Goal: Task Accomplishment & Management: Use online tool/utility

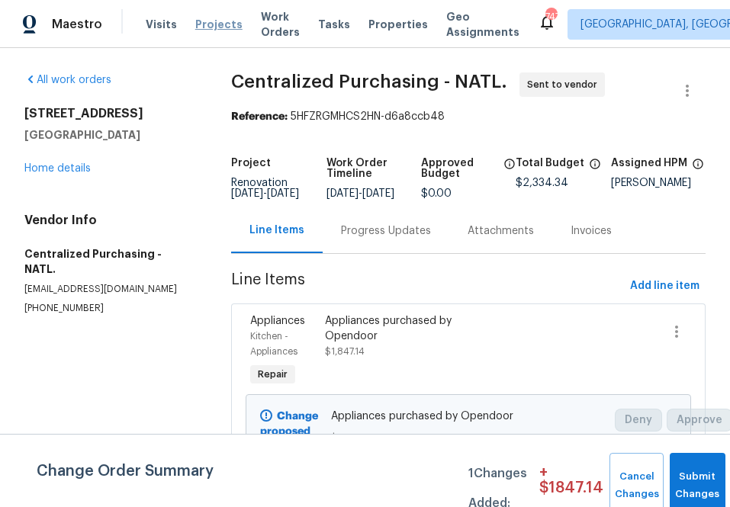
click at [207, 26] on span "Projects" at bounding box center [218, 24] width 47 height 15
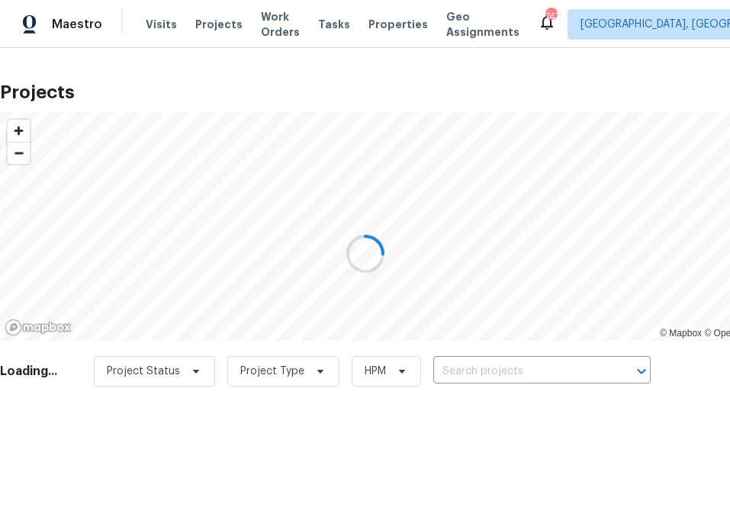
click at [539, 381] on div at bounding box center [365, 253] width 730 height 507
click at [539, 369] on div at bounding box center [365, 253] width 730 height 507
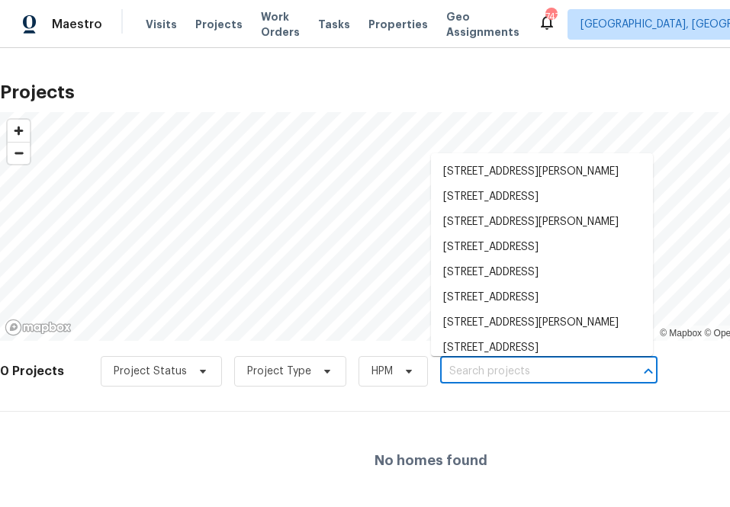
click at [539, 369] on input "text" at bounding box center [527, 372] width 175 height 24
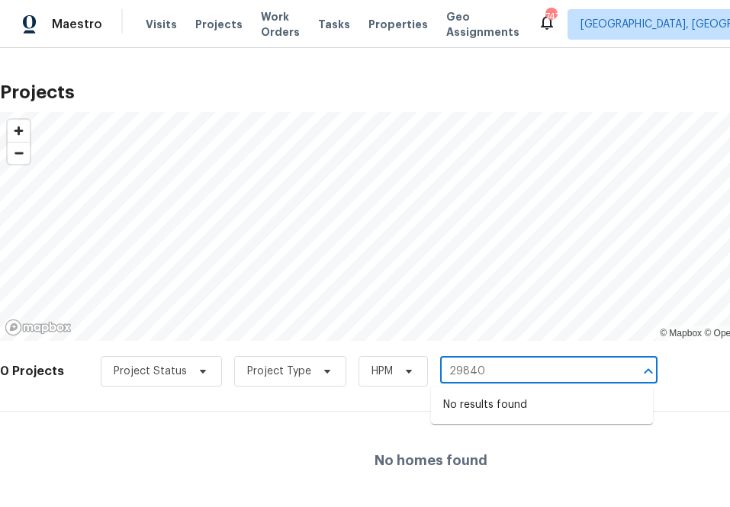
type input "29840"
click at [581, 24] on span "[GEOGRAPHIC_DATA], [GEOGRAPHIC_DATA] + 45" at bounding box center [702, 24] width 243 height 15
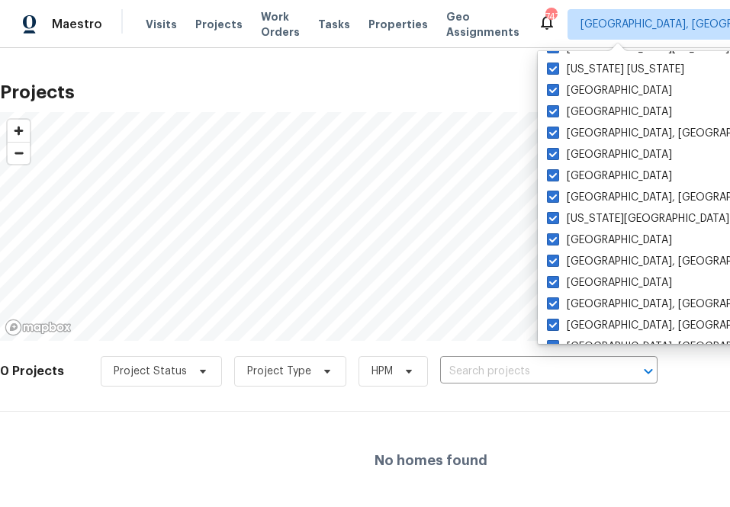
scroll to position [336, 0]
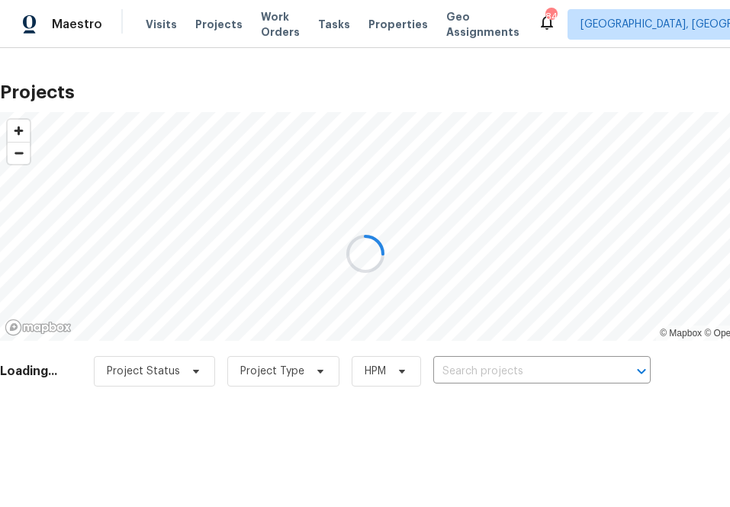
click at [504, 365] on div at bounding box center [365, 253] width 730 height 507
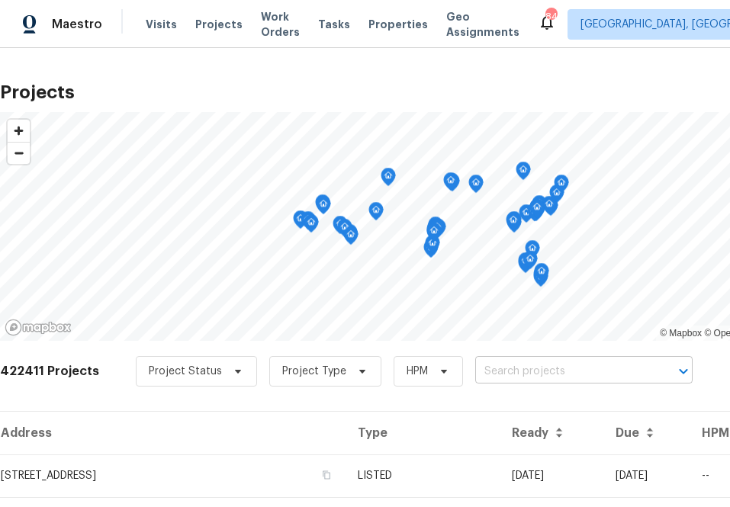
click at [498, 382] on input "text" at bounding box center [562, 372] width 175 height 24
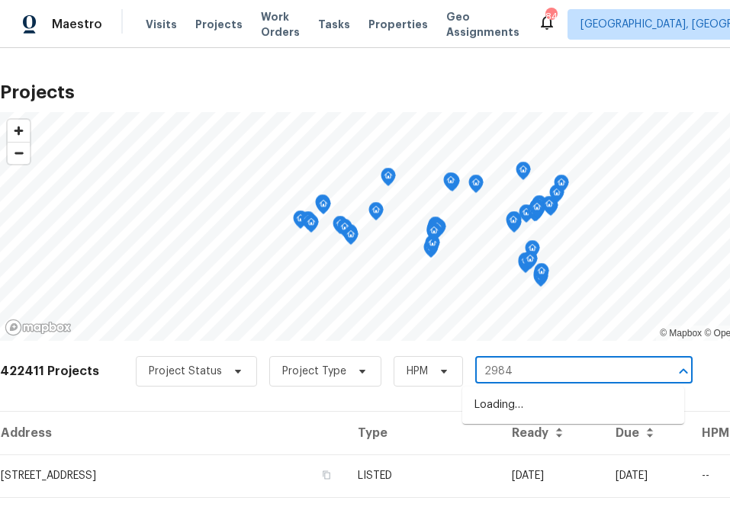
type input "29840"
click at [502, 410] on li "29840 [GEOGRAPHIC_DATA]" at bounding box center [573, 405] width 222 height 25
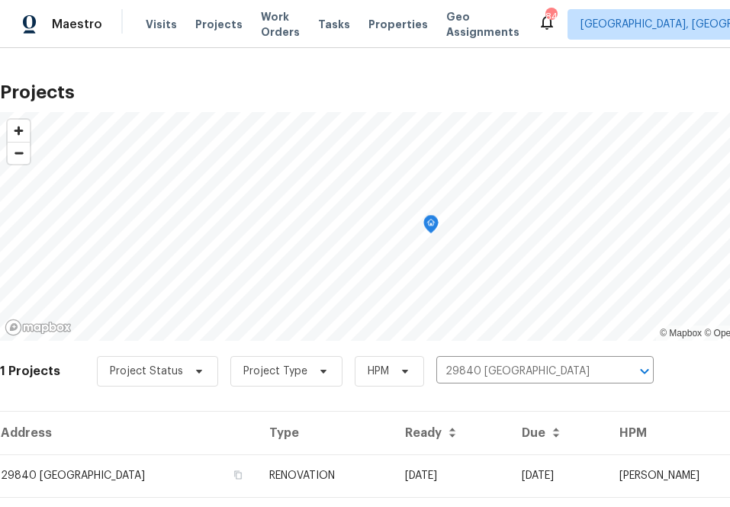
scroll to position [39, 0]
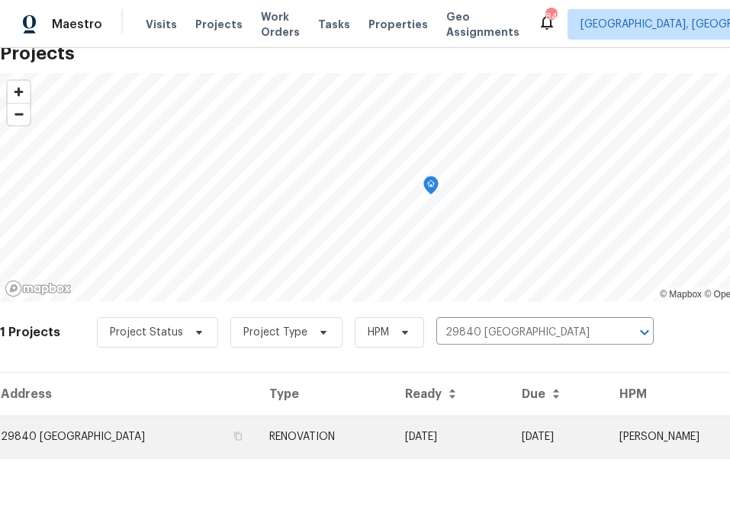
click at [166, 424] on td "29840 [GEOGRAPHIC_DATA]" at bounding box center [128, 437] width 257 height 43
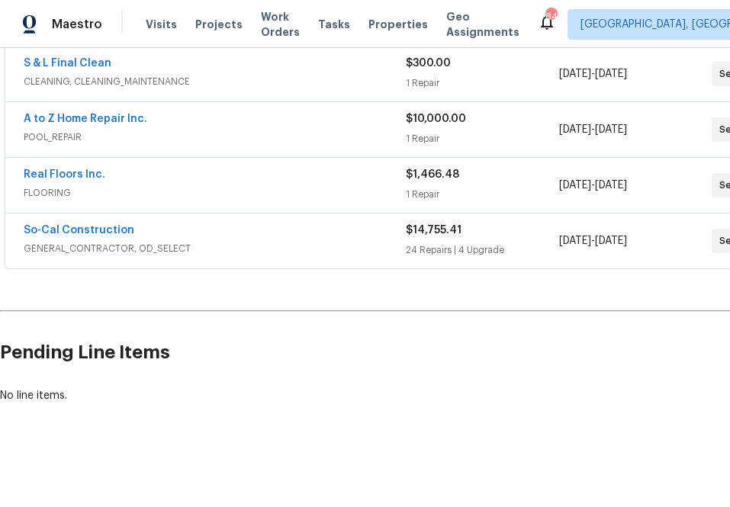
scroll to position [350, 132]
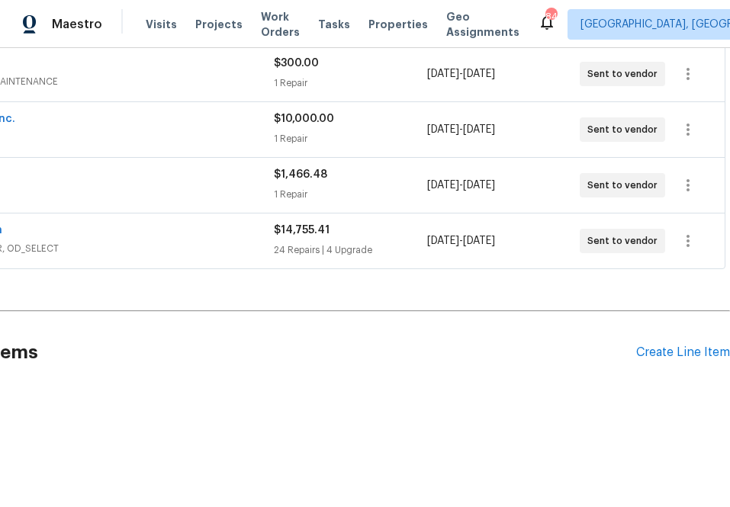
click at [681, 372] on div "Pending Line Items Create Line Item" at bounding box center [299, 352] width 862 height 71
click at [681, 356] on div "Create Line Item" at bounding box center [683, 353] width 94 height 14
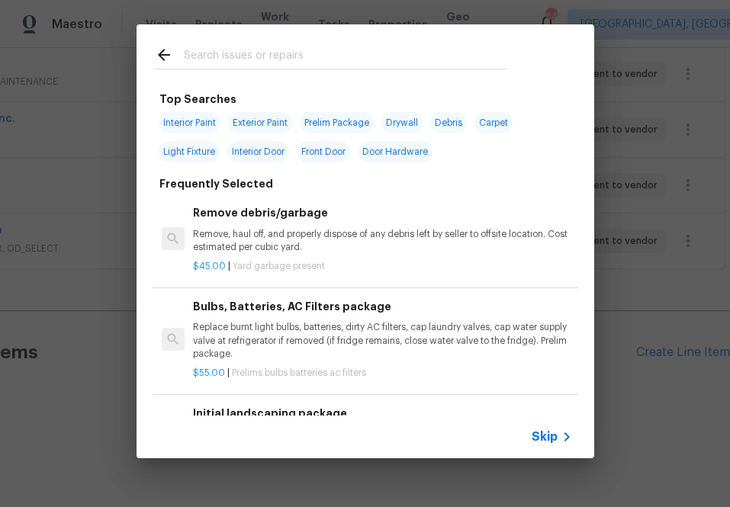
click at [555, 423] on div "Skip" at bounding box center [366, 437] width 458 height 43
click at [550, 458] on div "Skip" at bounding box center [366, 437] width 458 height 43
click at [550, 449] on div "Skip" at bounding box center [366, 437] width 458 height 43
click at [550, 445] on div "Skip" at bounding box center [554, 437] width 44 height 18
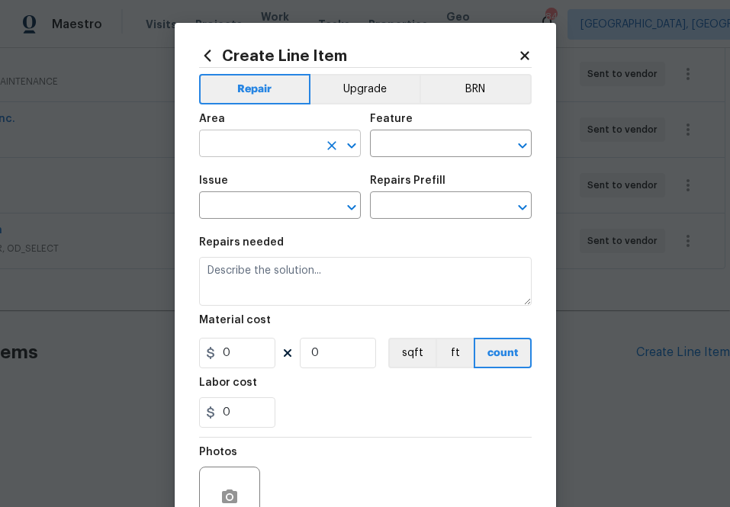
click at [283, 153] on input "text" at bounding box center [258, 146] width 119 height 24
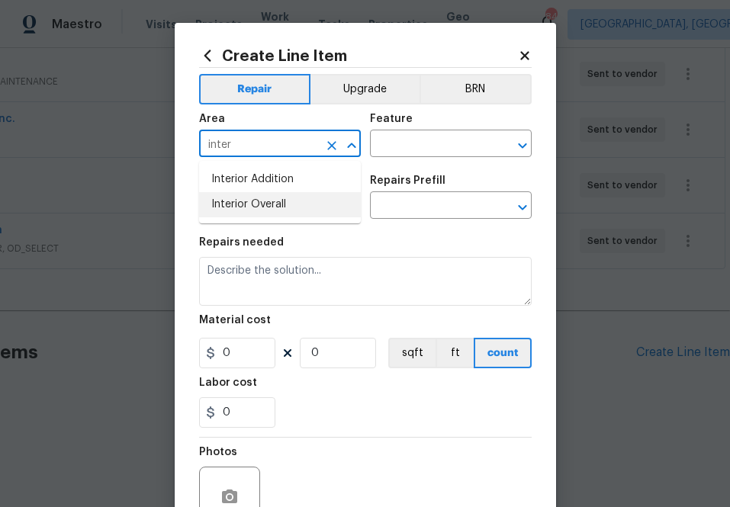
click at [211, 211] on li "Interior Overall" at bounding box center [280, 204] width 162 height 25
type input "Interior Overall"
click at [211, 211] on input "text" at bounding box center [258, 207] width 119 height 24
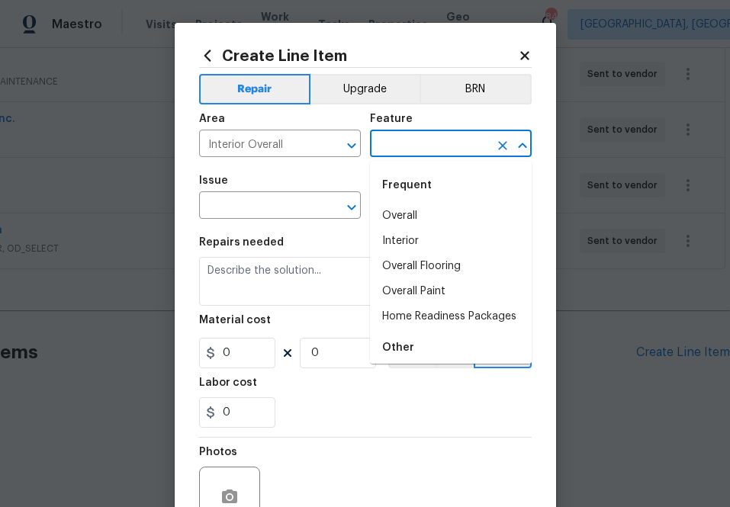
click at [400, 135] on input "text" at bounding box center [429, 146] width 119 height 24
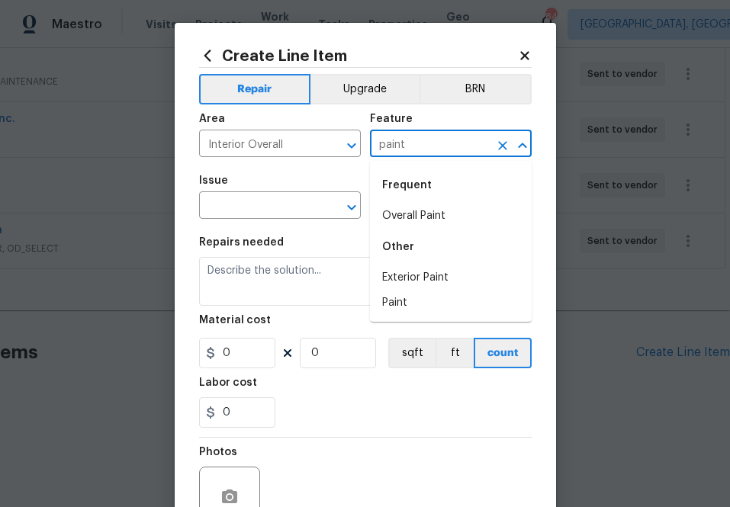
click at [416, 202] on div "Frequent" at bounding box center [451, 185] width 162 height 37
click at [408, 214] on li "Overall Paint" at bounding box center [451, 216] width 162 height 25
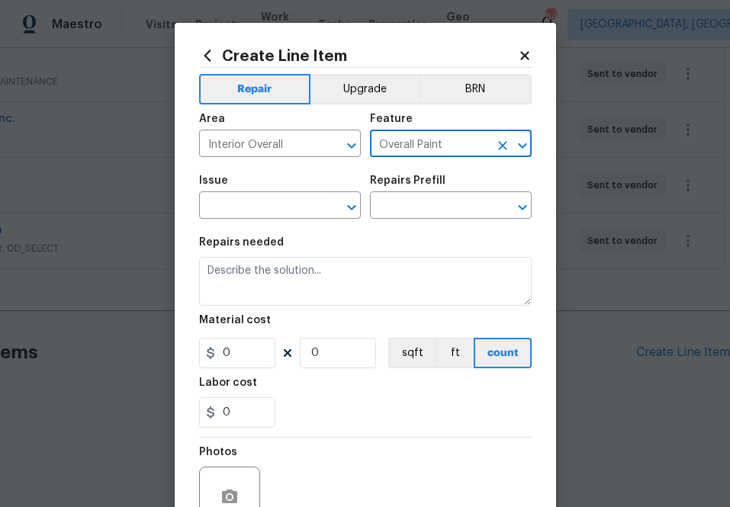
type input "Overall Paint"
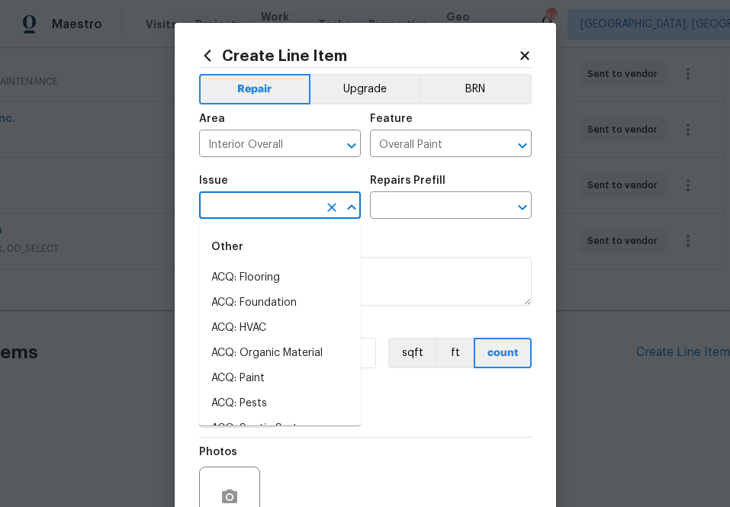
click at [291, 212] on input "text" at bounding box center [258, 207] width 119 height 24
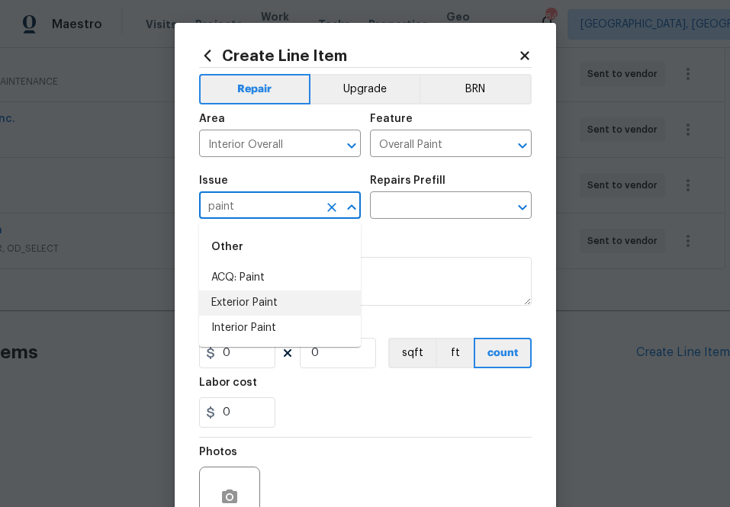
click at [258, 323] on li "Interior Paint" at bounding box center [280, 328] width 162 height 25
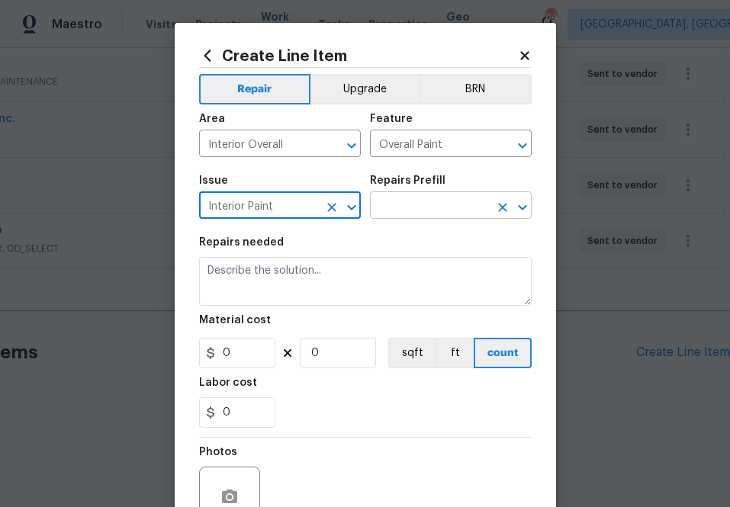
type input "Interior Paint"
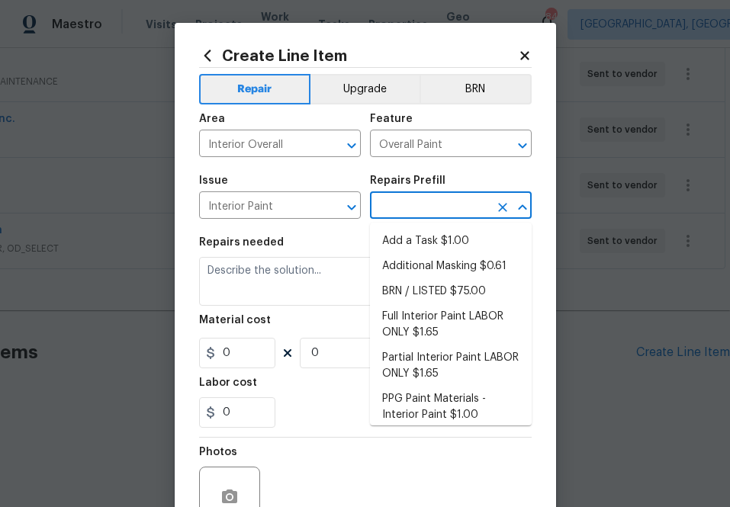
click at [429, 201] on input "text" at bounding box center [429, 207] width 119 height 24
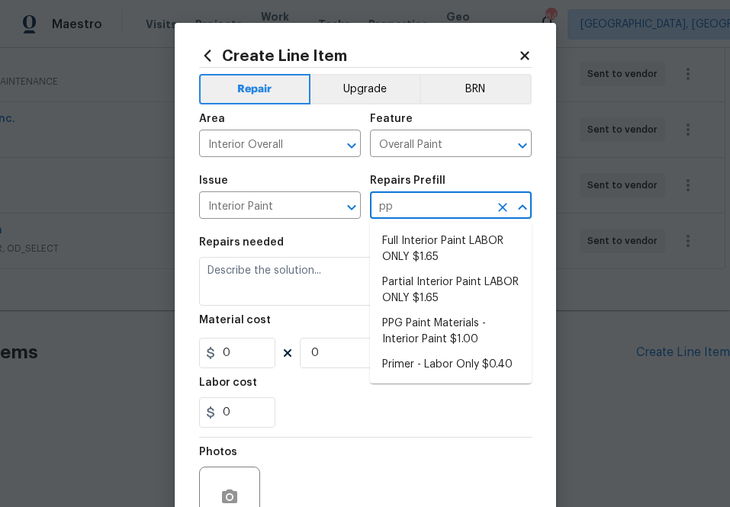
type input "ppg"
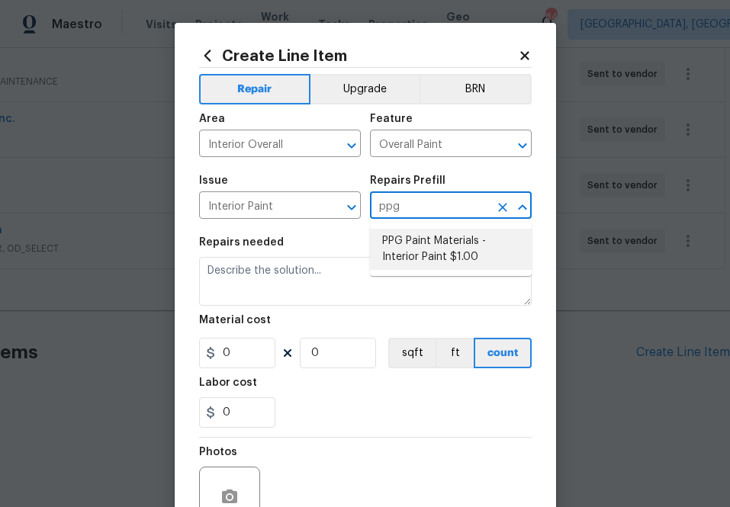
click at [432, 250] on li "PPG Paint Materials - Interior Paint $1.00" at bounding box center [451, 249] width 162 height 41
type input "PPG Paint Materials - Interior Paint $1.00"
type textarea "PPG Paint Materials ordered by Opendoor"
type input "1"
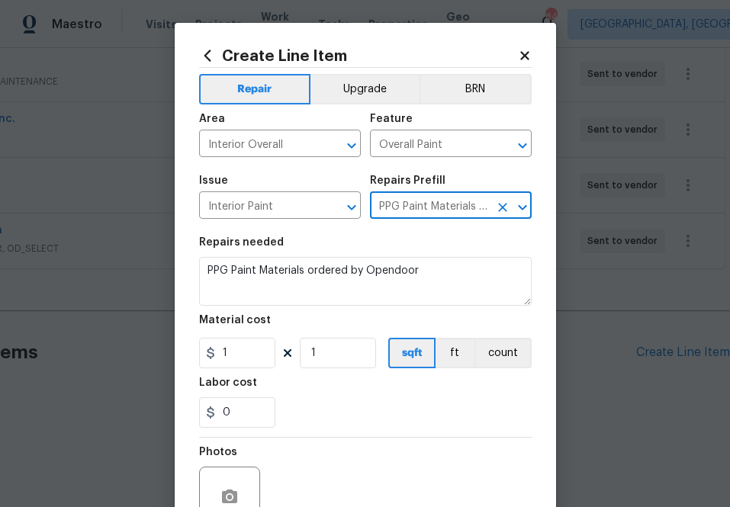
type input "PPG Paint Materials - Interior Paint $1.00"
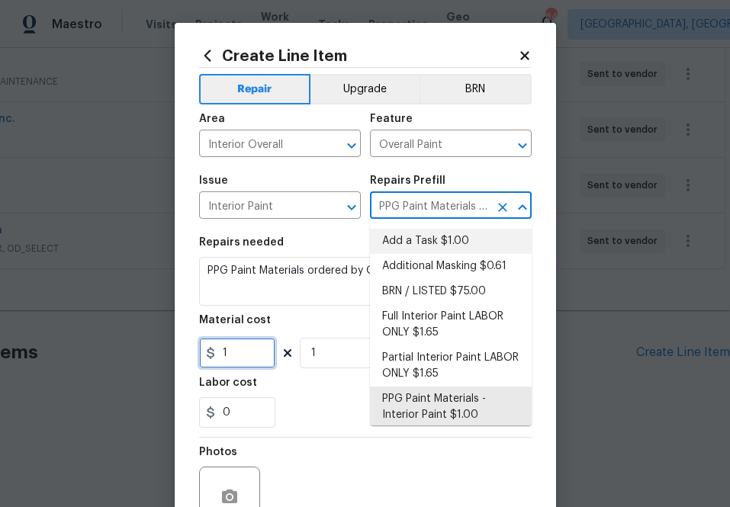
click at [252, 361] on input "1" at bounding box center [237, 353] width 76 height 31
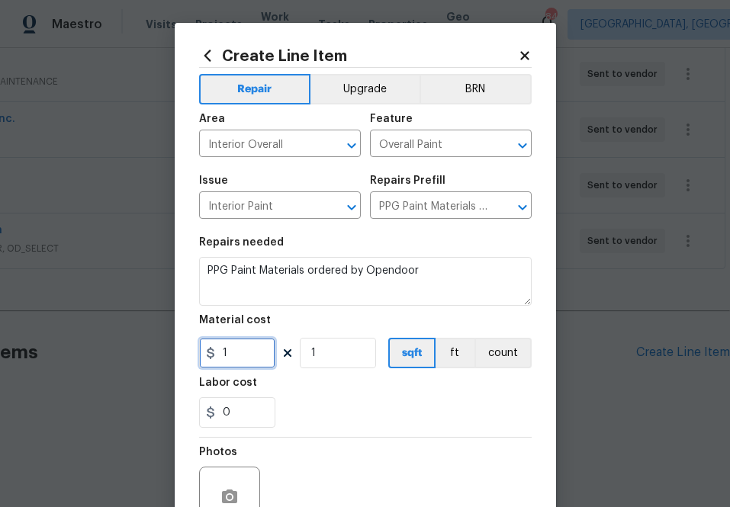
click at [252, 361] on input "1" at bounding box center [237, 353] width 76 height 31
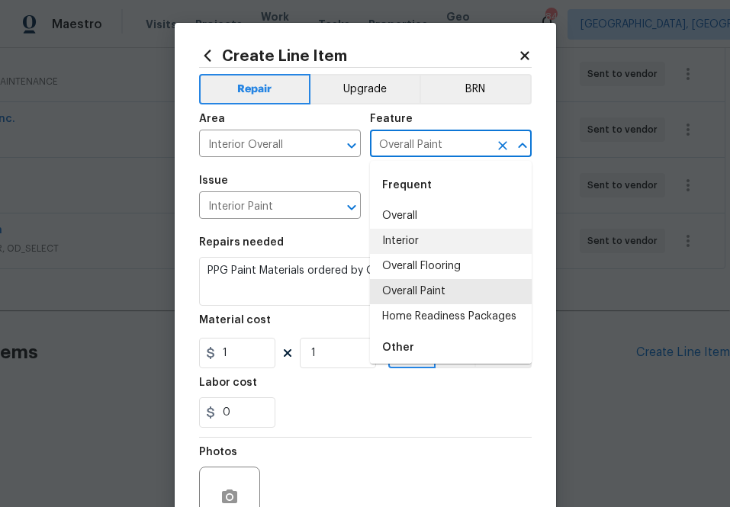
drag, startPoint x: 468, startPoint y: 154, endPoint x: 322, endPoint y: 284, distance: 195.1
click at [323, 282] on div "Repair Upgrade BRN Area Interior Overall ​ Feature Overall Paint ​ Issue Interi…" at bounding box center [365, 317] width 333 height 498
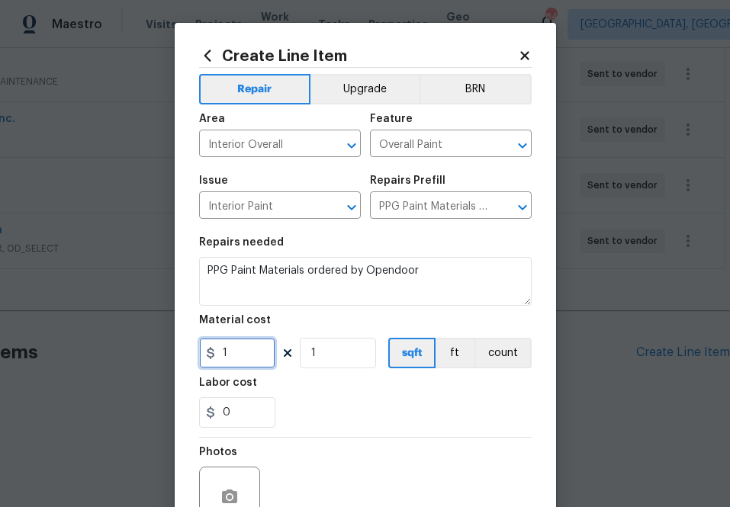
click at [237, 353] on input "1" at bounding box center [237, 353] width 76 height 31
paste input "376.53"
type input "376.53"
click at [391, 420] on div "0" at bounding box center [365, 412] width 333 height 31
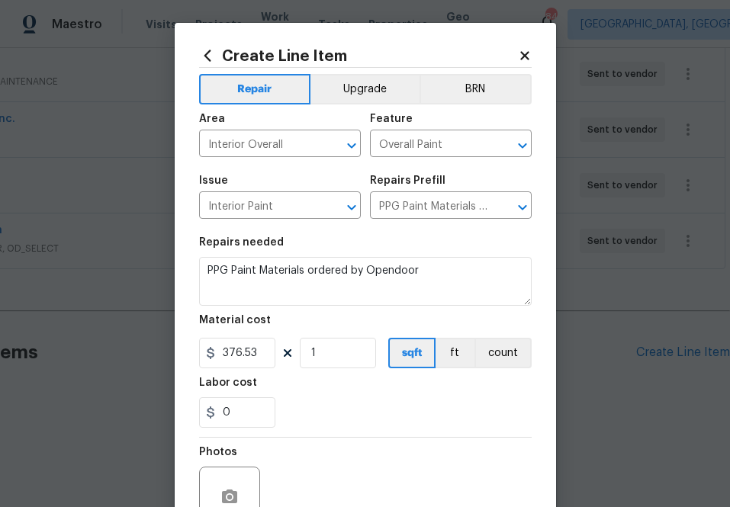
scroll to position [150, 0]
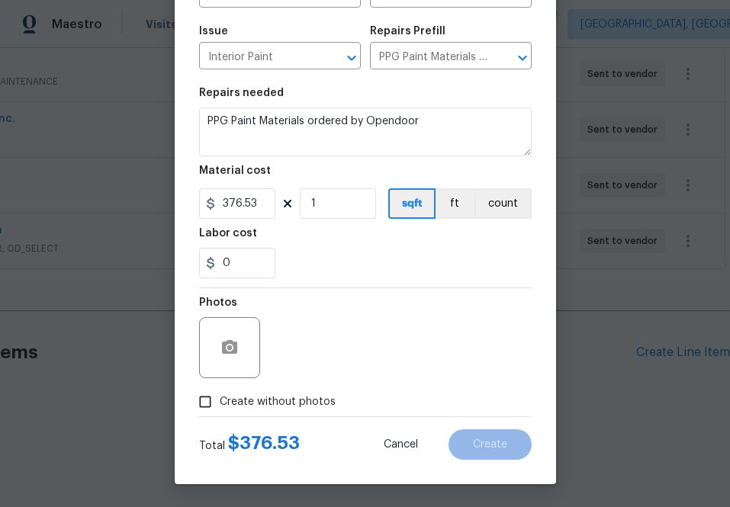
click at [279, 394] on span "Create without photos" at bounding box center [278, 402] width 116 height 16
click at [220, 394] on input "Create without photos" at bounding box center [205, 402] width 29 height 29
checkbox input "true"
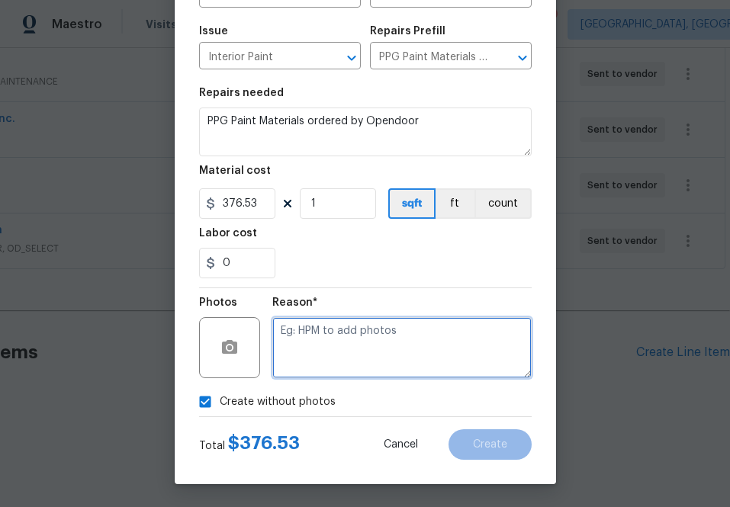
click at [381, 361] on textarea at bounding box center [401, 347] width 259 height 61
type textarea "n.a"
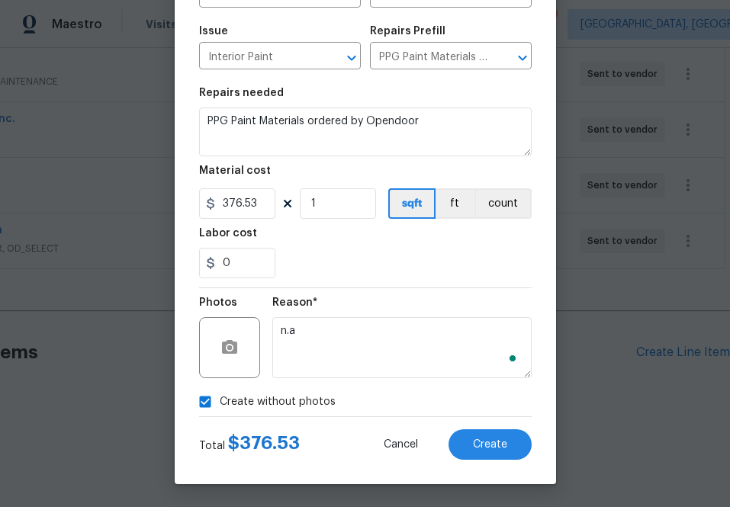
click at [493, 426] on div "Total $ 376.53 Cancel Create" at bounding box center [365, 438] width 333 height 43
click at [493, 430] on button "Create" at bounding box center [490, 445] width 83 height 31
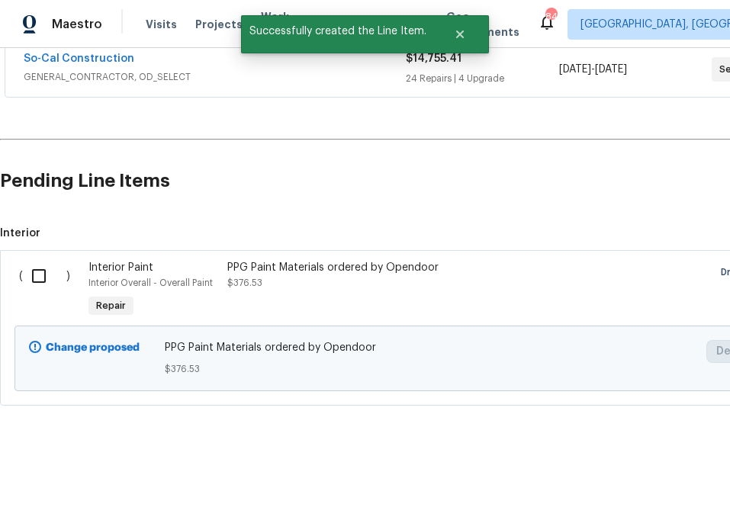
scroll to position [524, 0]
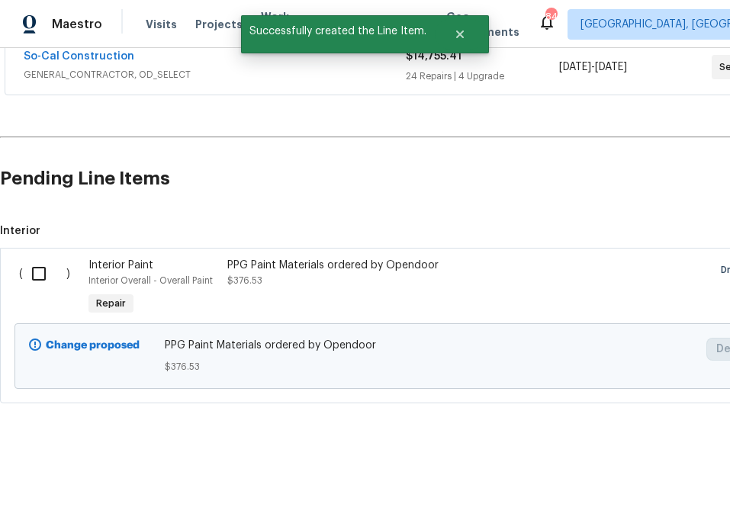
click at [30, 272] on input "checkbox" at bounding box center [44, 274] width 43 height 32
checkbox input "true"
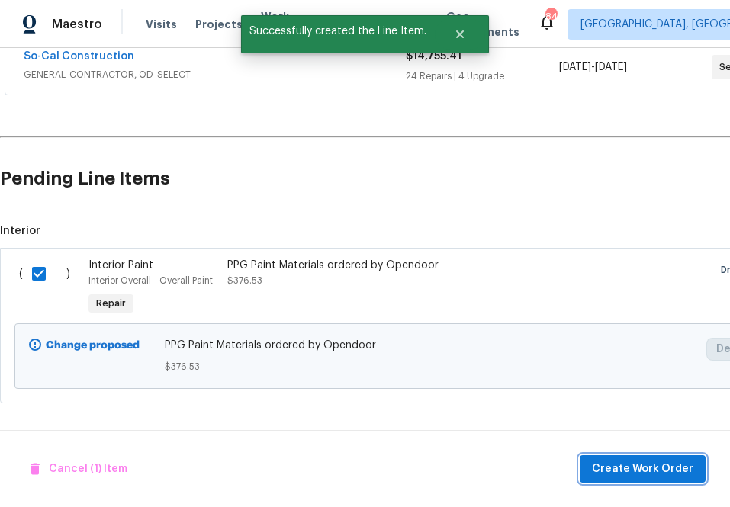
click at [619, 473] on span "Create Work Order" at bounding box center [642, 469] width 101 height 19
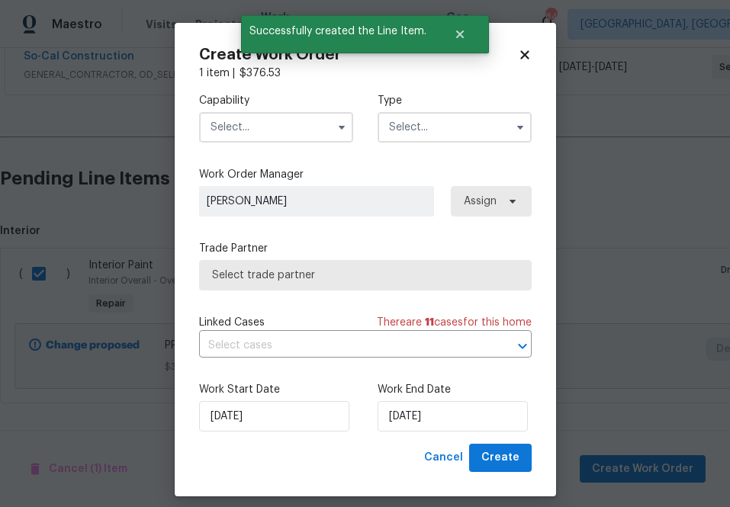
click at [254, 150] on div "Capability Type" at bounding box center [365, 118] width 333 height 74
click at [254, 136] on input "text" at bounding box center [276, 127] width 154 height 31
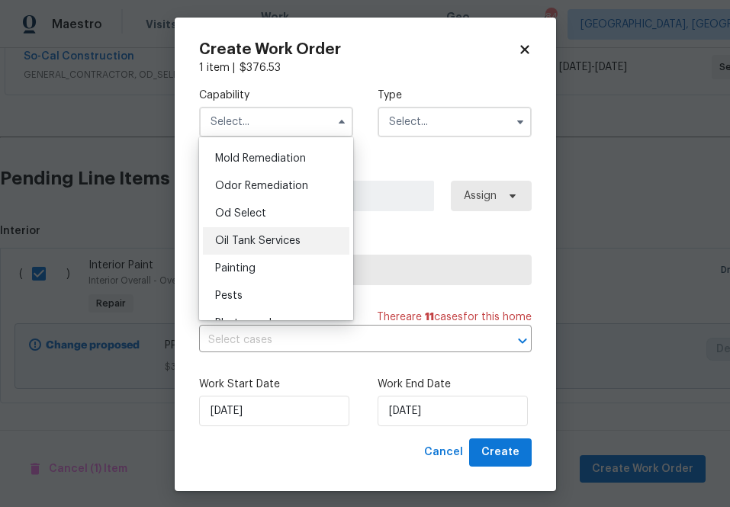
scroll to position [1169, 0]
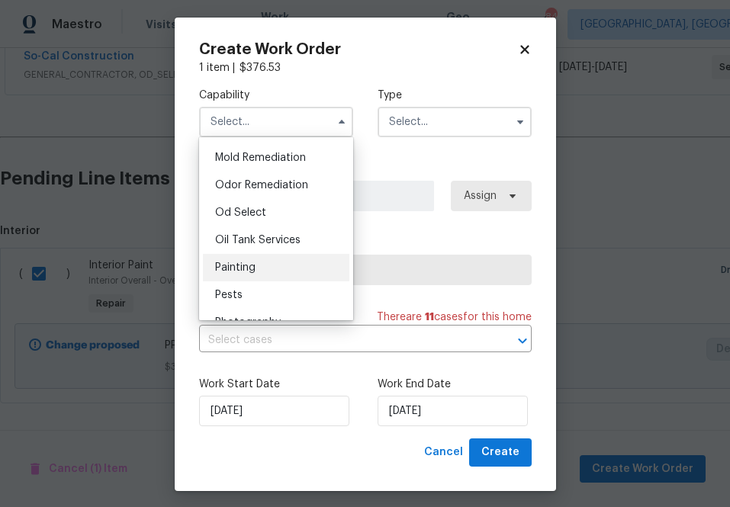
click at [237, 269] on span "Painting" at bounding box center [235, 267] width 40 height 11
type input "Painting"
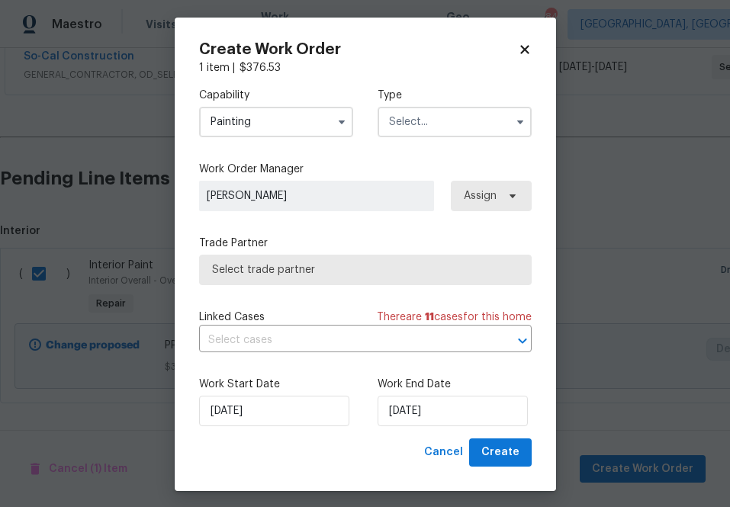
click at [436, 132] on input "text" at bounding box center [455, 122] width 154 height 31
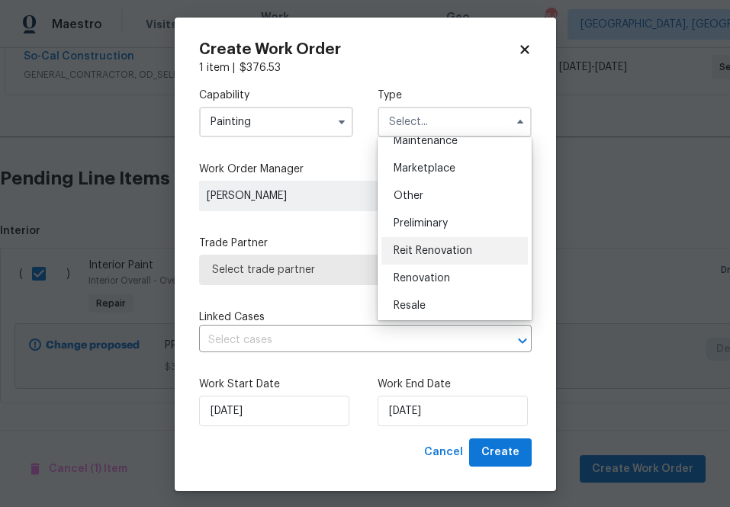
scroll to position [262, 0]
click at [445, 260] on div "Reit Renovation" at bounding box center [454, 250] width 146 height 27
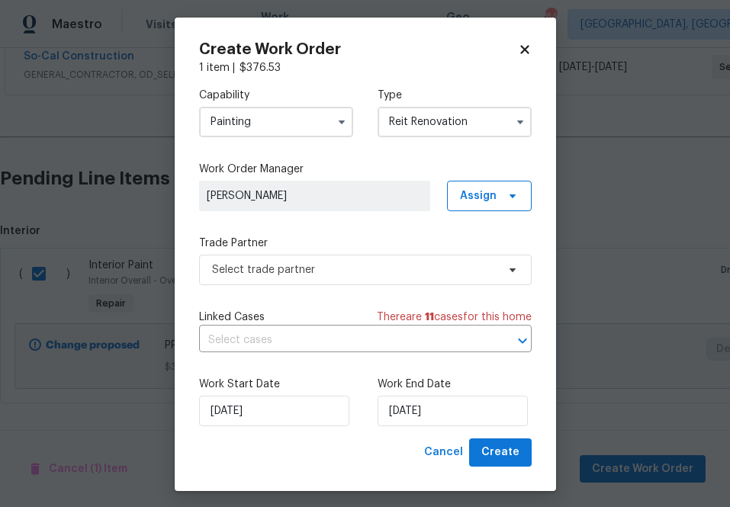
scroll to position [0, 0]
click at [467, 122] on input "Reit Renovation" at bounding box center [455, 122] width 154 height 31
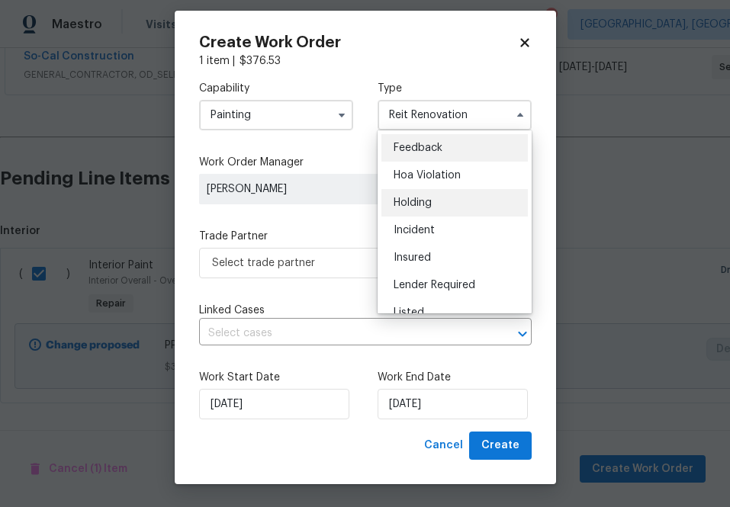
scroll to position [346, 0]
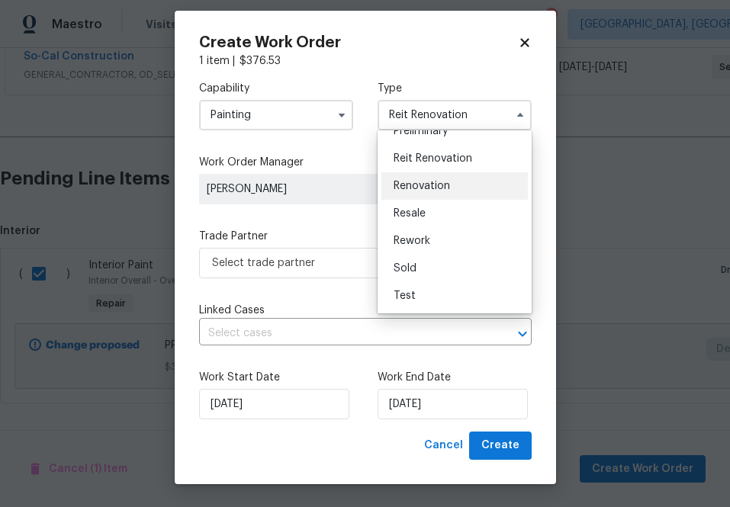
click at [426, 190] on span "Renovation" at bounding box center [422, 186] width 56 height 11
type input "Renovation"
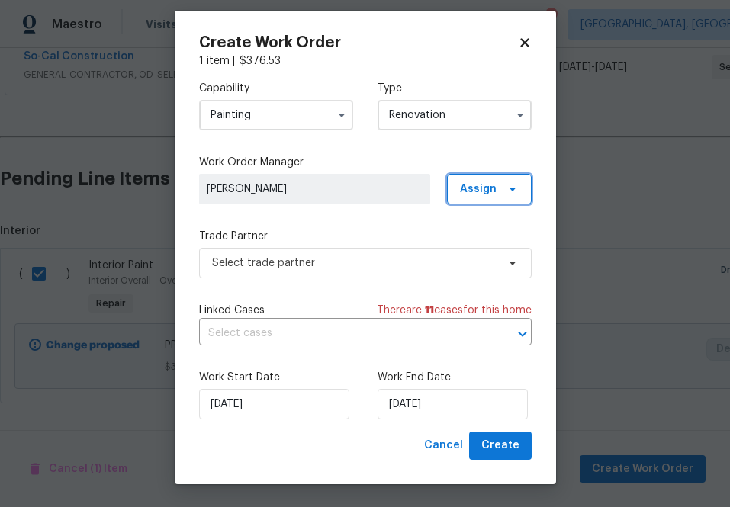
click at [455, 185] on span "Assign" at bounding box center [489, 189] width 85 height 31
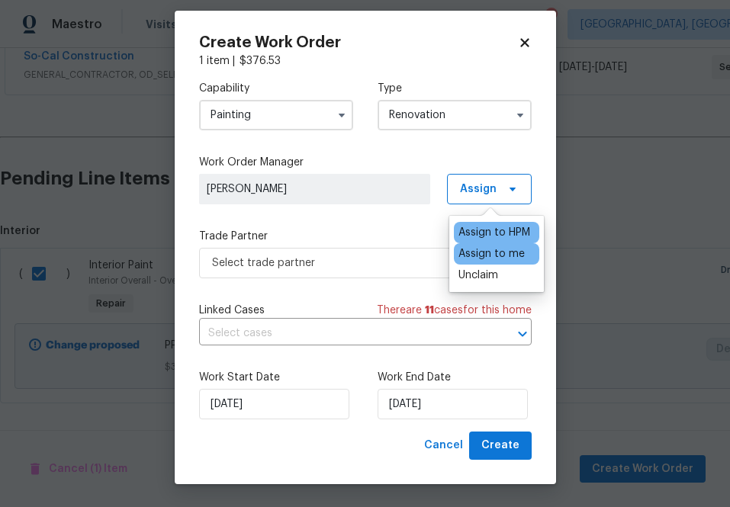
click at [460, 257] on div "Assign to me" at bounding box center [492, 253] width 66 height 15
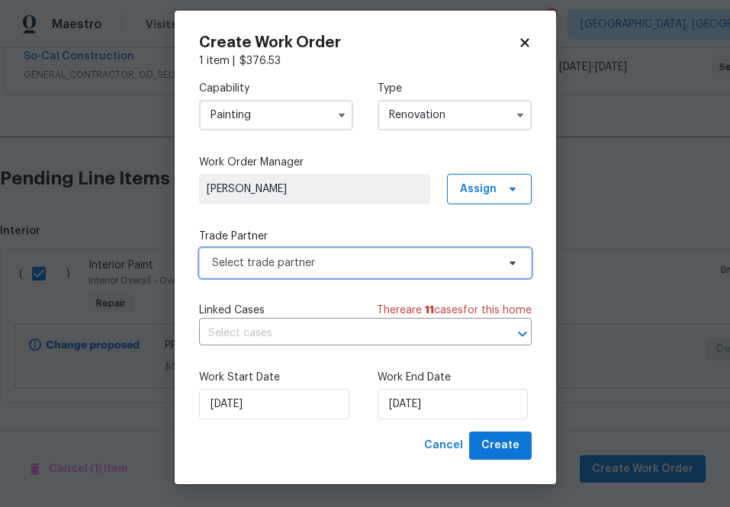
click at [385, 262] on span "Select trade partner" at bounding box center [354, 263] width 285 height 15
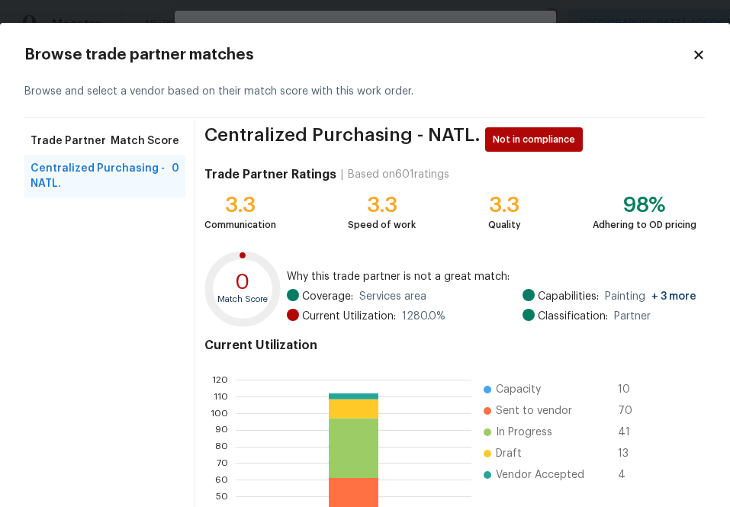
scroll to position [165, 0]
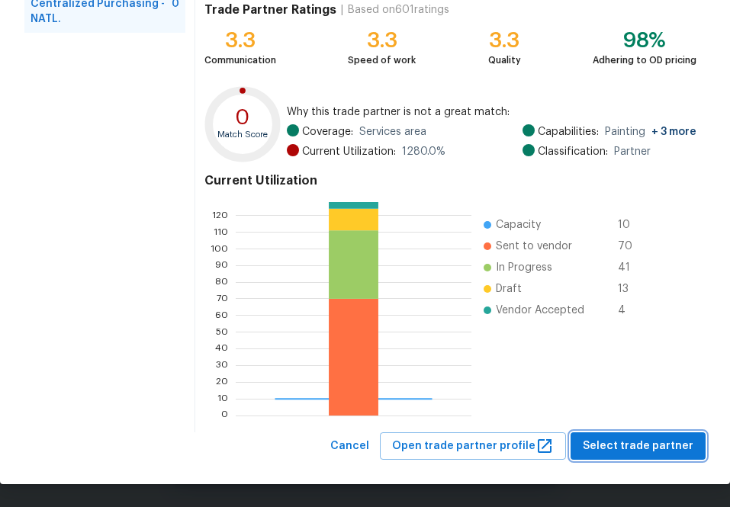
click at [630, 449] on span "Select trade partner" at bounding box center [638, 446] width 111 height 19
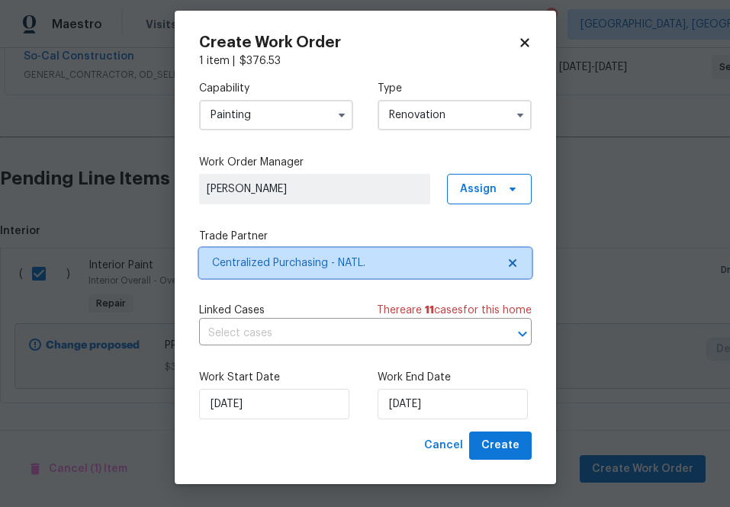
scroll to position [0, 0]
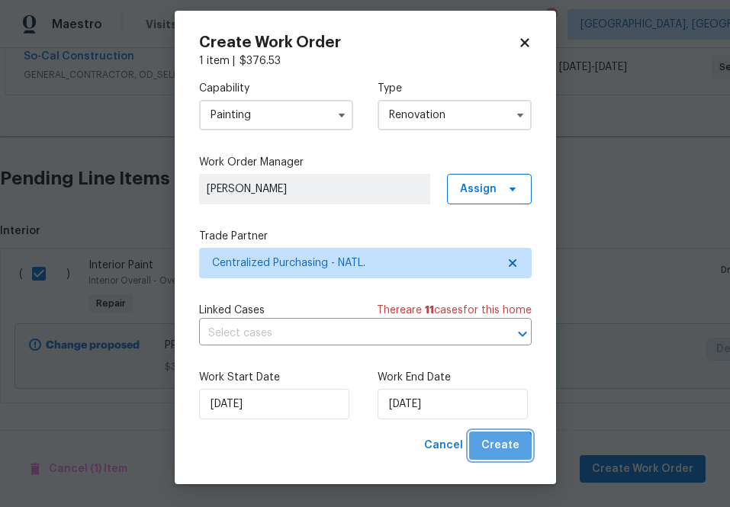
click at [500, 455] on span "Create" at bounding box center [500, 445] width 38 height 19
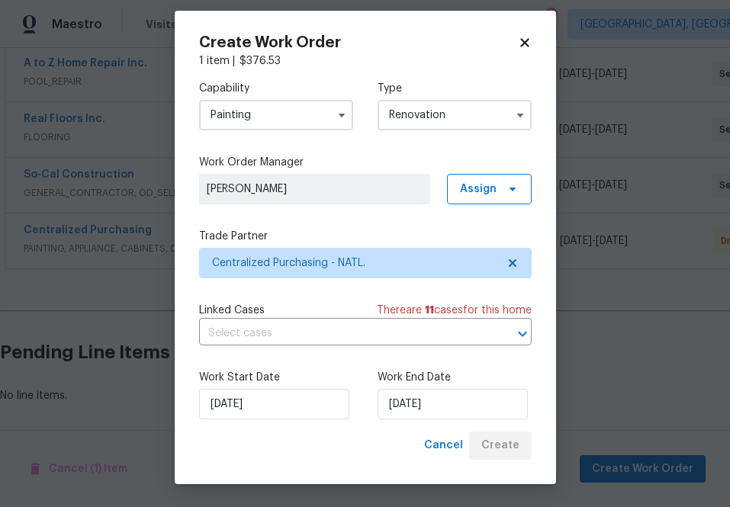
scroll to position [406, 0]
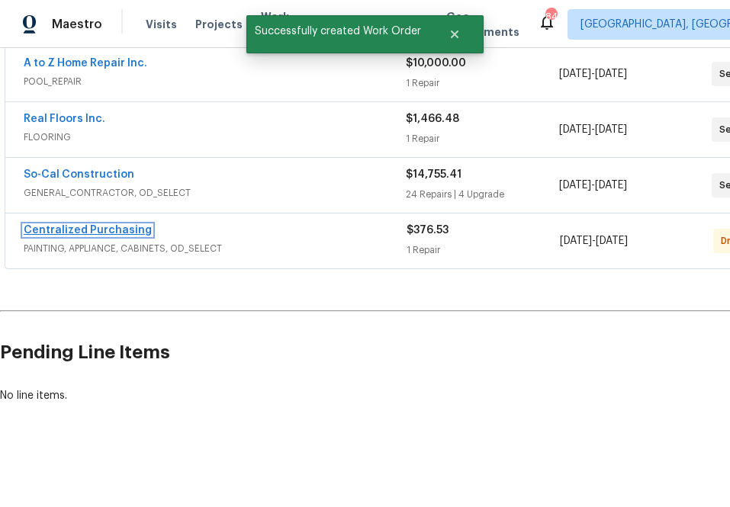
click at [134, 230] on link "Centralized Purchasing" at bounding box center [88, 230] width 128 height 11
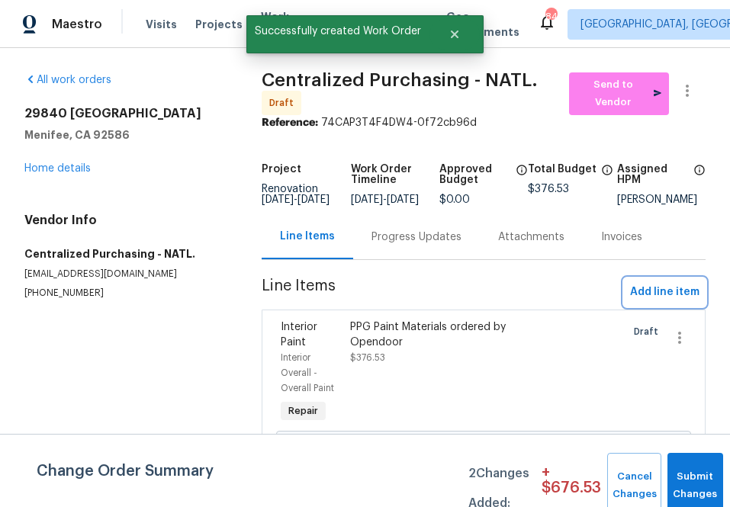
click at [658, 302] on span "Add line item" at bounding box center [664, 292] width 69 height 19
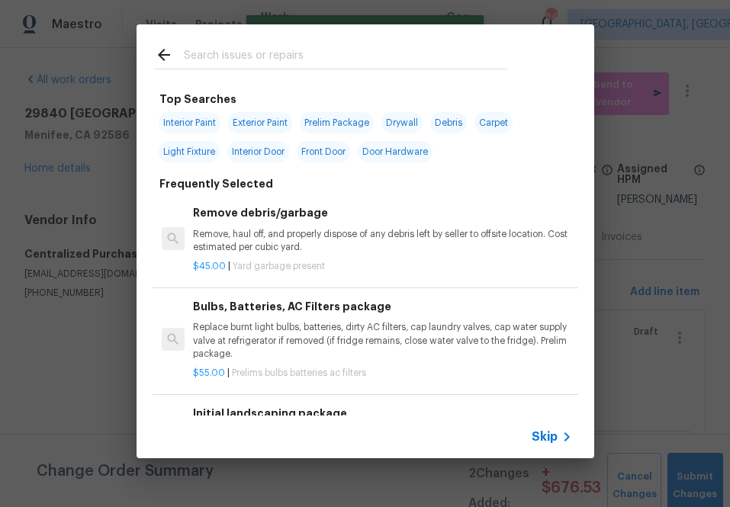
click at [561, 440] on icon at bounding box center [567, 437] width 18 height 18
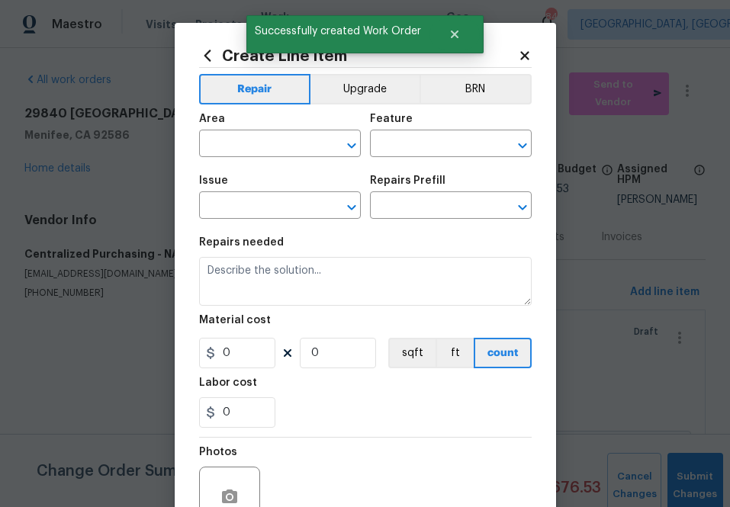
click at [298, 158] on span "Area ​" at bounding box center [280, 136] width 162 height 62
click at [295, 157] on span "Area ​" at bounding box center [280, 136] width 162 height 62
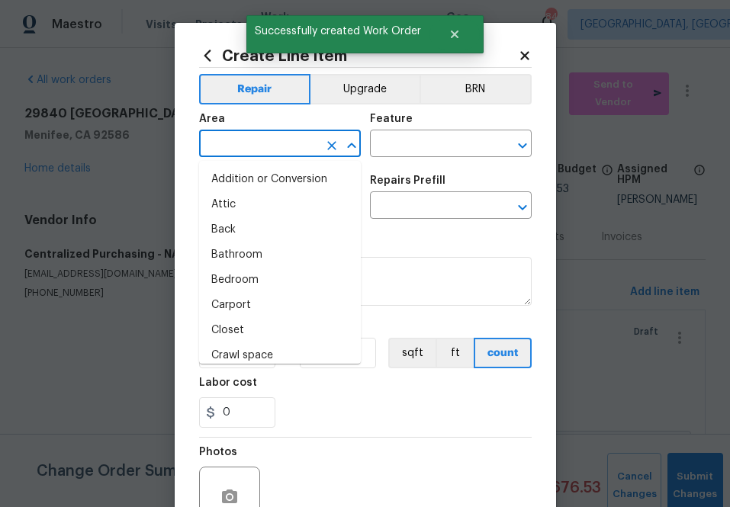
click at [288, 143] on input "text" at bounding box center [258, 146] width 119 height 24
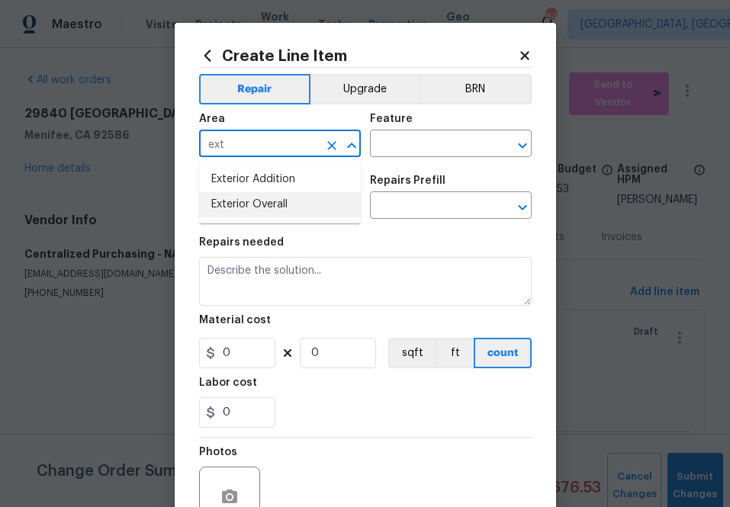
click at [264, 201] on li "Exterior Overall" at bounding box center [280, 204] width 162 height 25
type input "Exterior Overall"
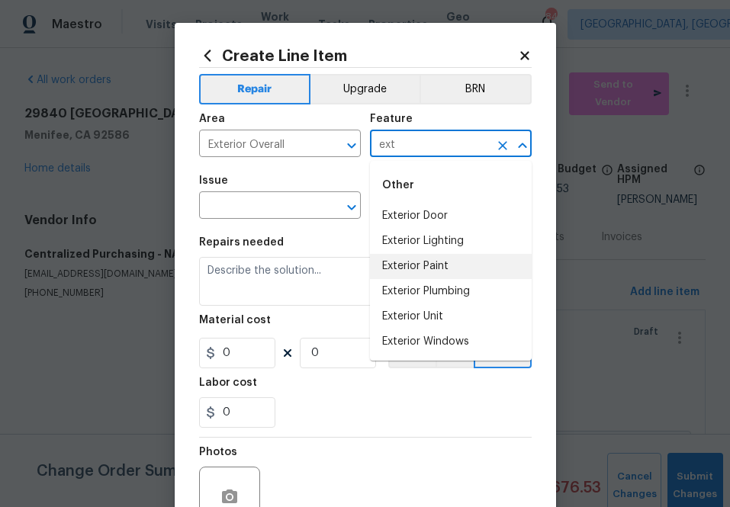
drag, startPoint x: 431, startPoint y: 275, endPoint x: 422, endPoint y: 262, distance: 15.3
click at [422, 262] on li "Exterior Paint" at bounding box center [451, 266] width 162 height 25
type input "Exterior Paint"
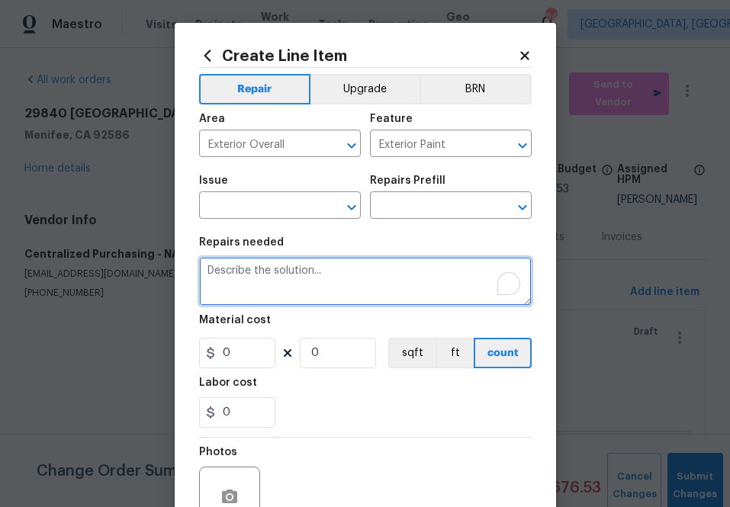
click at [422, 262] on textarea "To enrich screen reader interactions, please activate Accessibility in Grammarl…" at bounding box center [365, 281] width 333 height 49
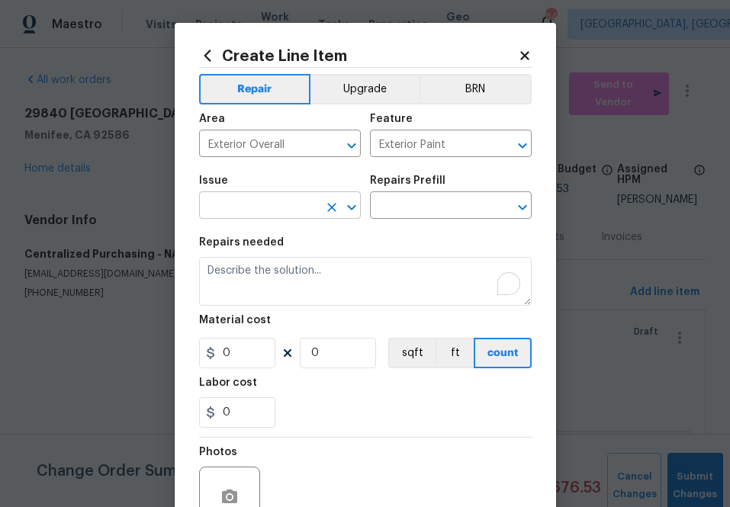
click at [309, 205] on input "text" at bounding box center [258, 207] width 119 height 24
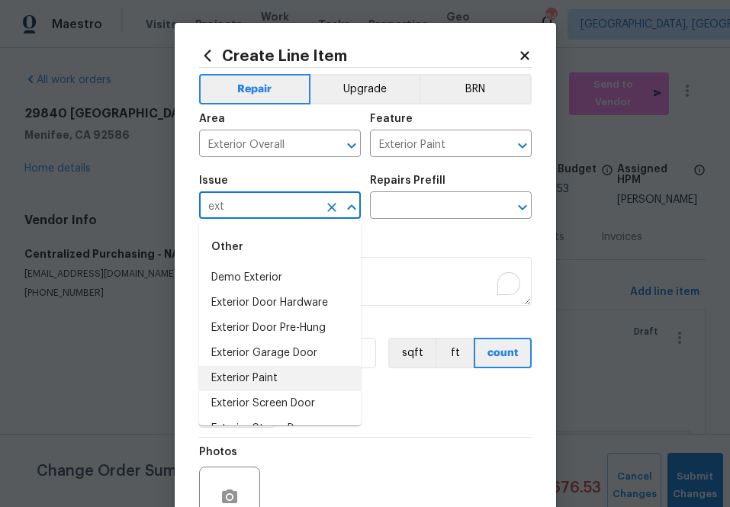
click at [256, 377] on li "Exterior Paint" at bounding box center [280, 378] width 162 height 25
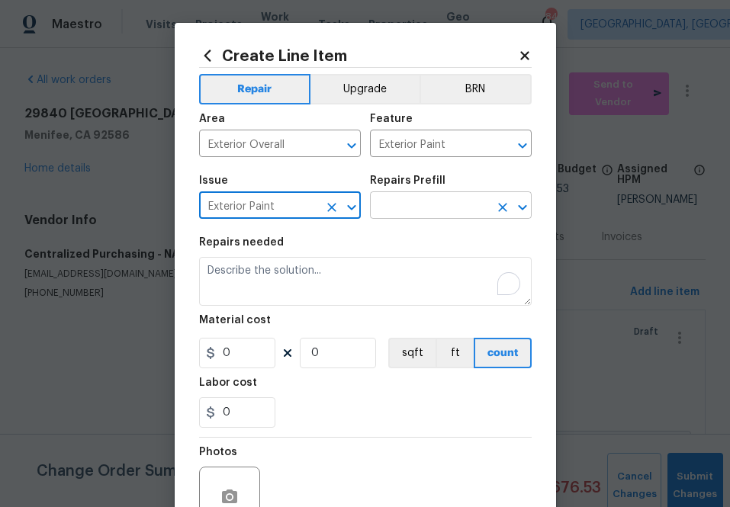
type input "Exterior Paint"
click at [424, 213] on input "text" at bounding box center [429, 207] width 119 height 24
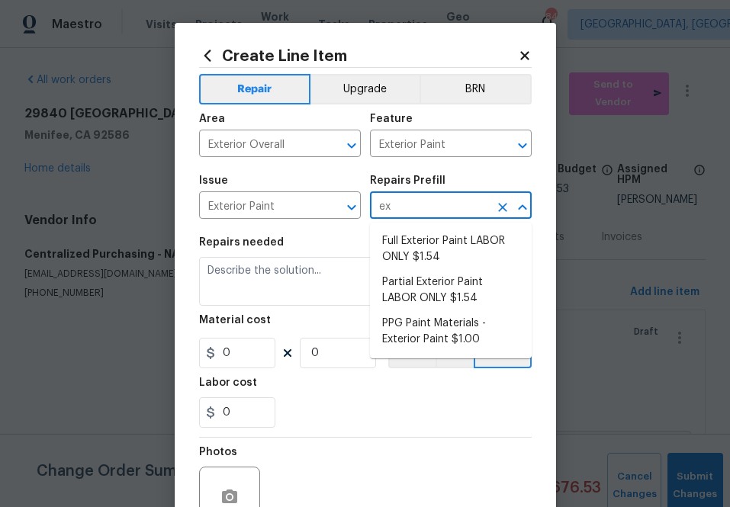
type input "ext"
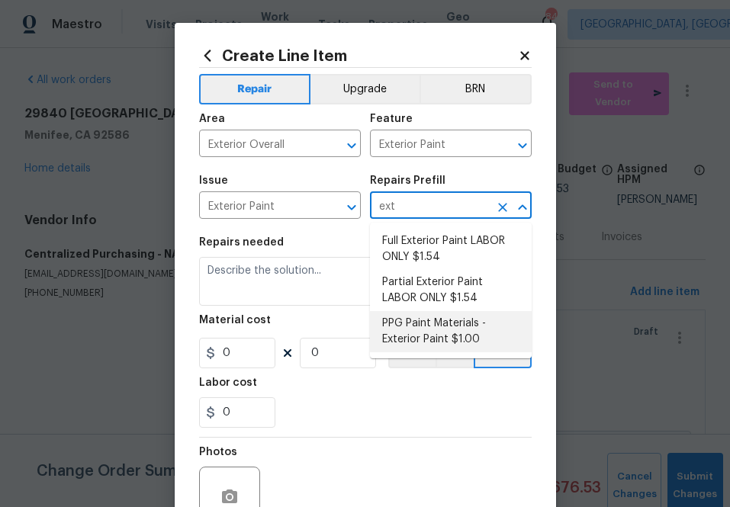
click at [423, 322] on li "PPG Paint Materials - Exterior Paint $1.00" at bounding box center [451, 331] width 162 height 41
type input "Overall Paint"
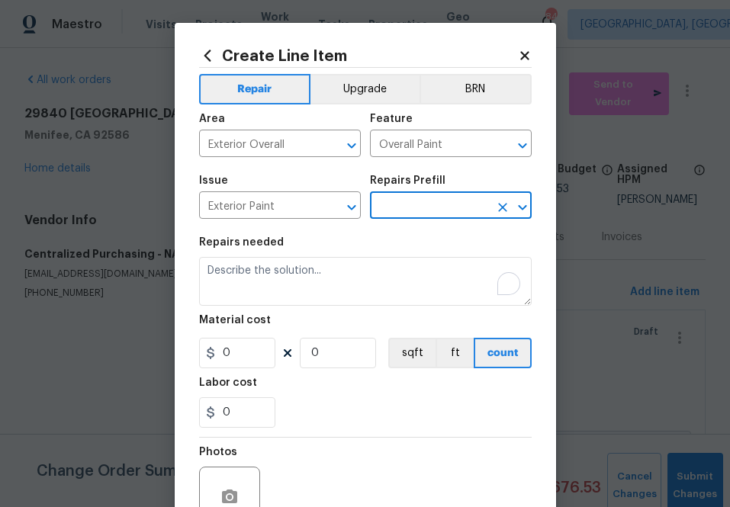
type input "PPG Paint Materials - Exterior Paint $1.00"
type textarea "PPG Paint Materials ordered by Opendoor"
type input "1"
type input "PPG Paint Materials - Exterior Paint $1.00"
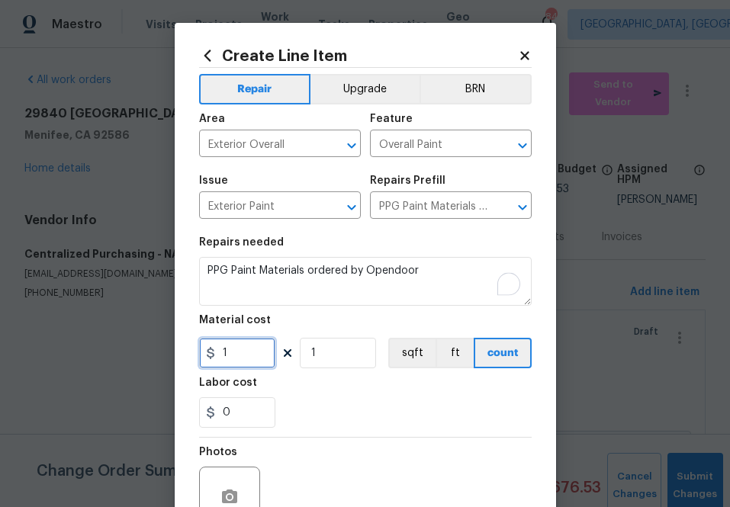
click at [262, 351] on input "1" at bounding box center [237, 353] width 76 height 31
type input "23.52"
click at [281, 426] on div "0" at bounding box center [365, 412] width 333 height 31
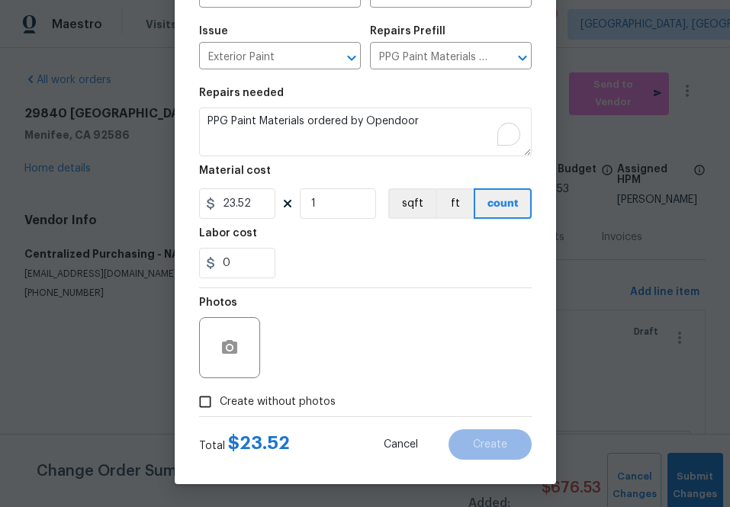
click at [269, 403] on span "Create without photos" at bounding box center [278, 402] width 116 height 16
click at [220, 403] on input "Create without photos" at bounding box center [205, 402] width 29 height 29
checkbox input "true"
click at [348, 349] on textarea "To enrich screen reader interactions, please activate Accessibility in Grammarl…" at bounding box center [401, 347] width 259 height 61
type textarea "n.a"
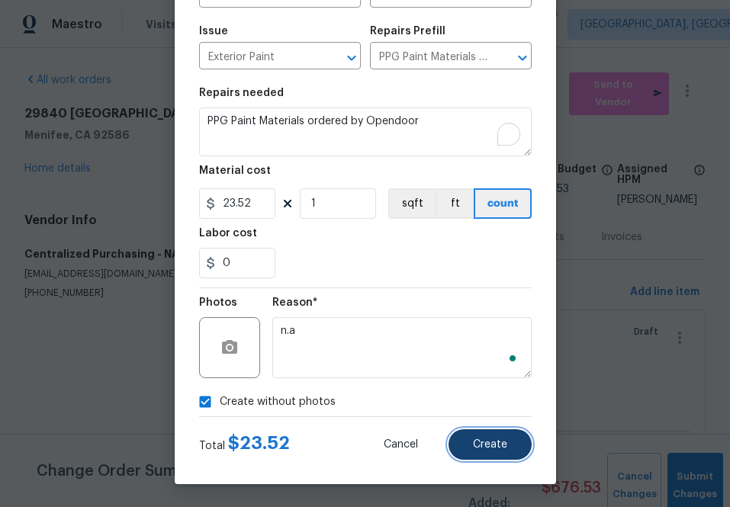
click at [482, 436] on button "Create" at bounding box center [490, 445] width 83 height 31
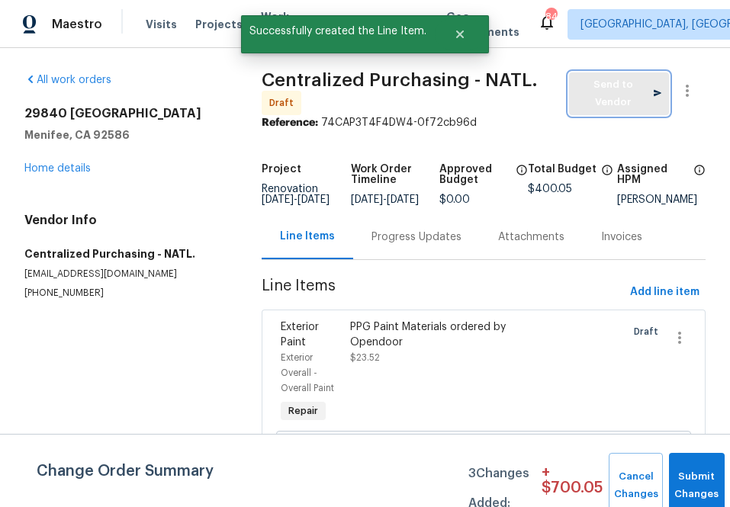
click at [574, 93] on button "Send to Vendor" at bounding box center [619, 93] width 100 height 43
